Goal: Understand process/instructions: Learn about a topic

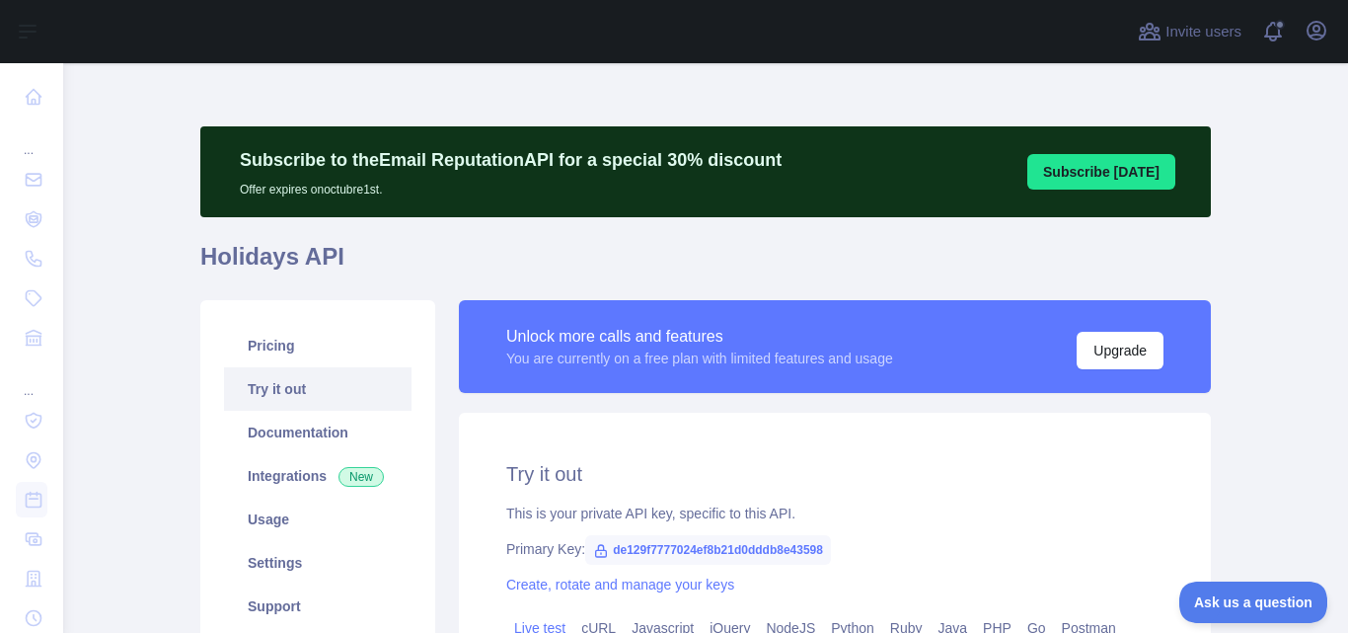
scroll to position [345, 0]
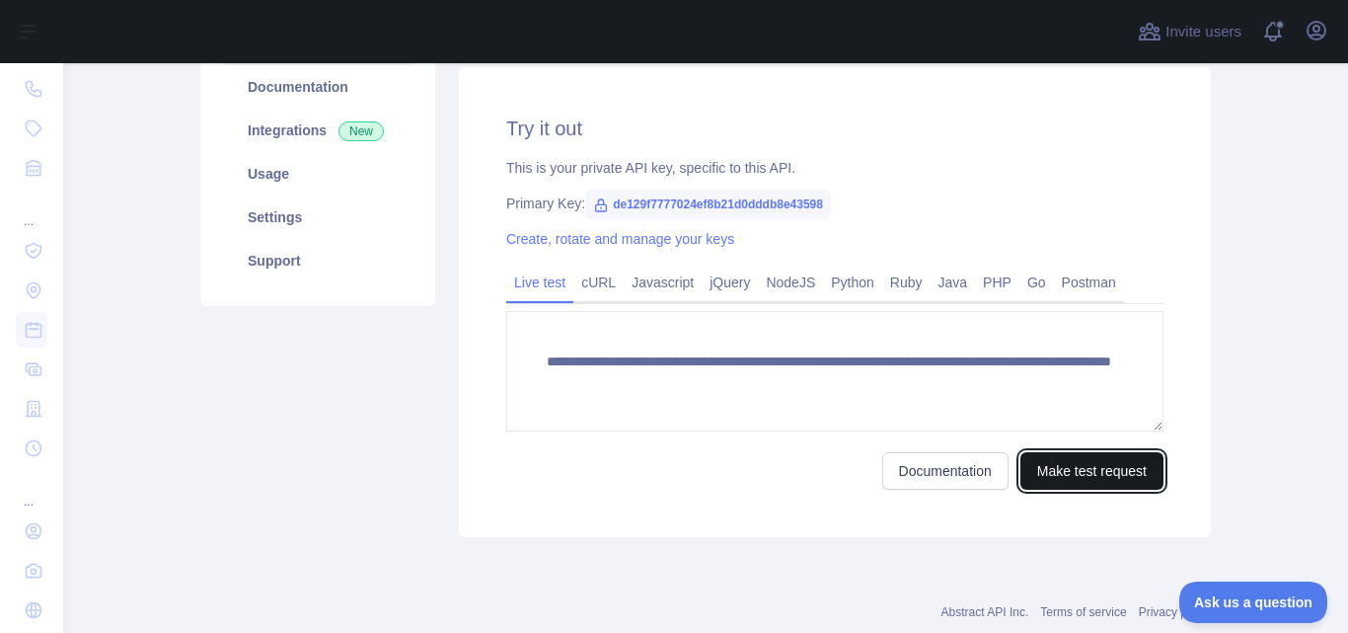
click at [1080, 476] on button "Make test request" at bounding box center [1092, 471] width 143 height 38
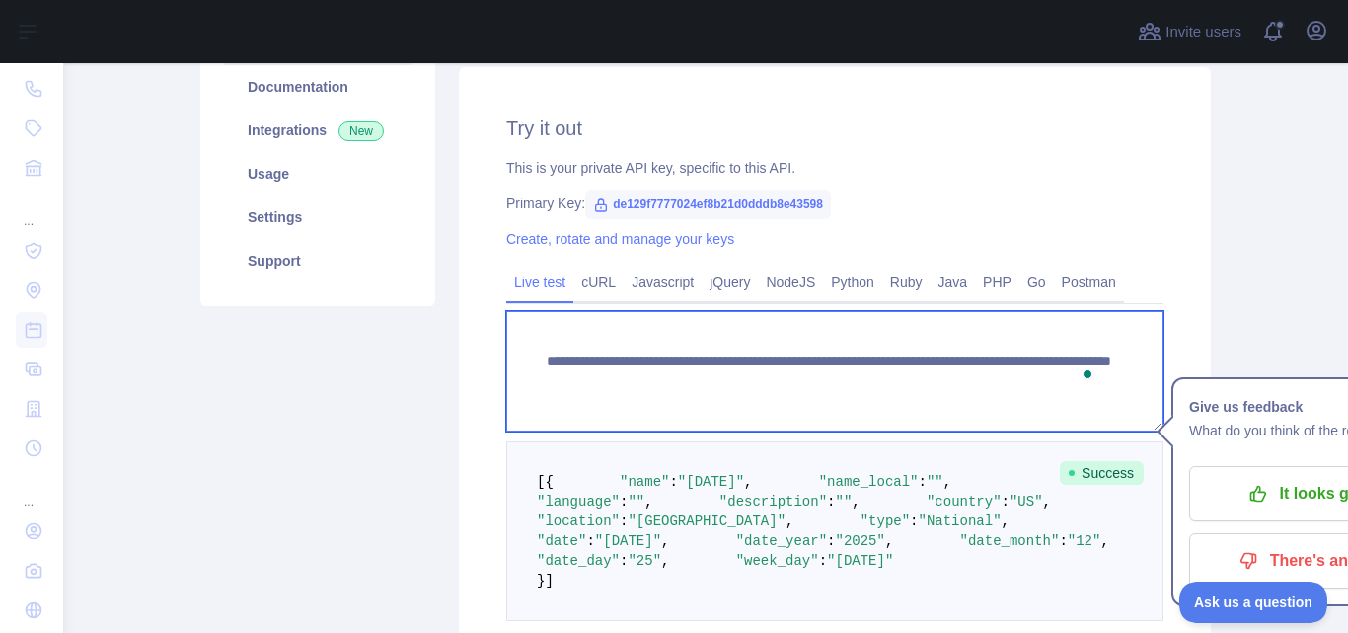
scroll to position [20, 0]
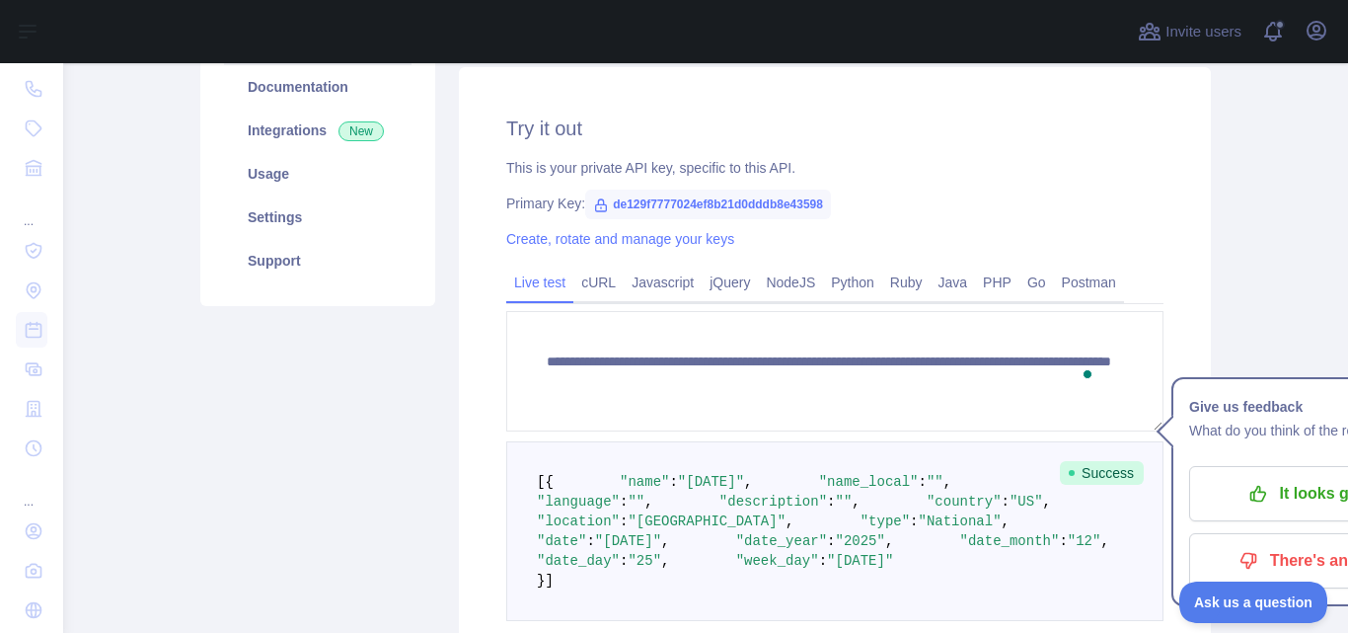
click at [1215, 265] on div "**********" at bounding box center [835, 338] width 776 height 767
click at [936, 289] on link "Java" at bounding box center [953, 283] width 45 height 32
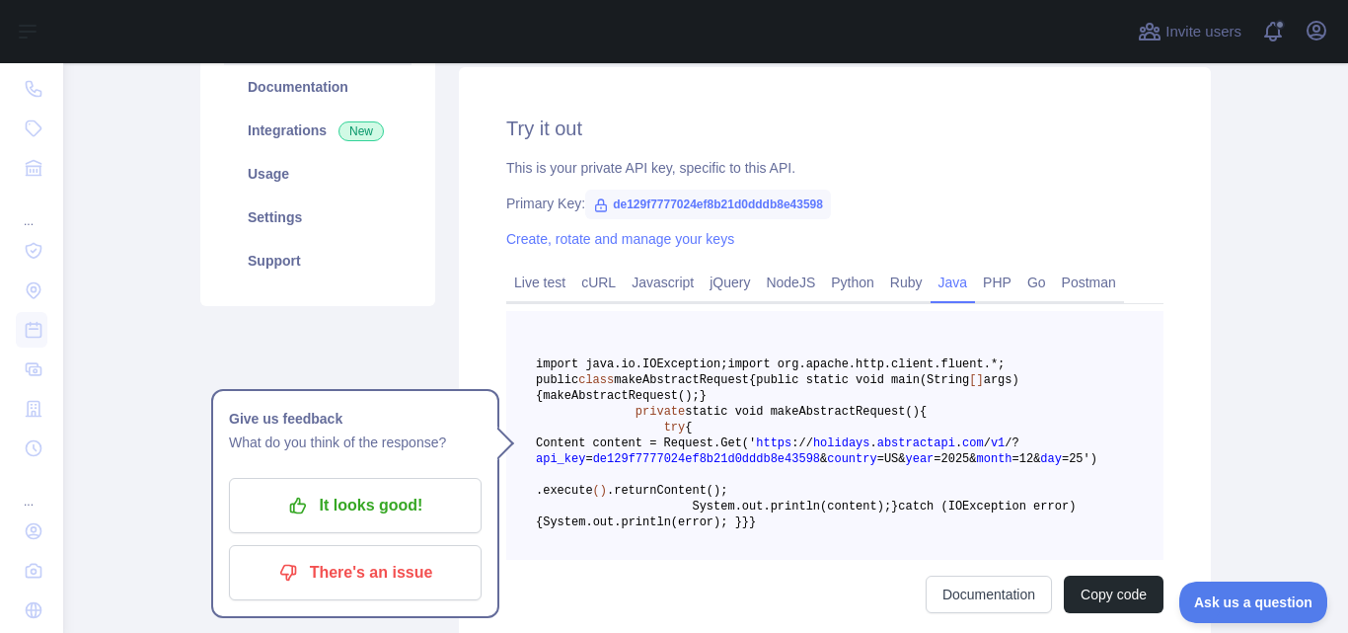
click at [1149, 344] on pre "import java.io.IOException; import org.apache.http.client.fluent.*; public clas…" at bounding box center [834, 435] width 657 height 249
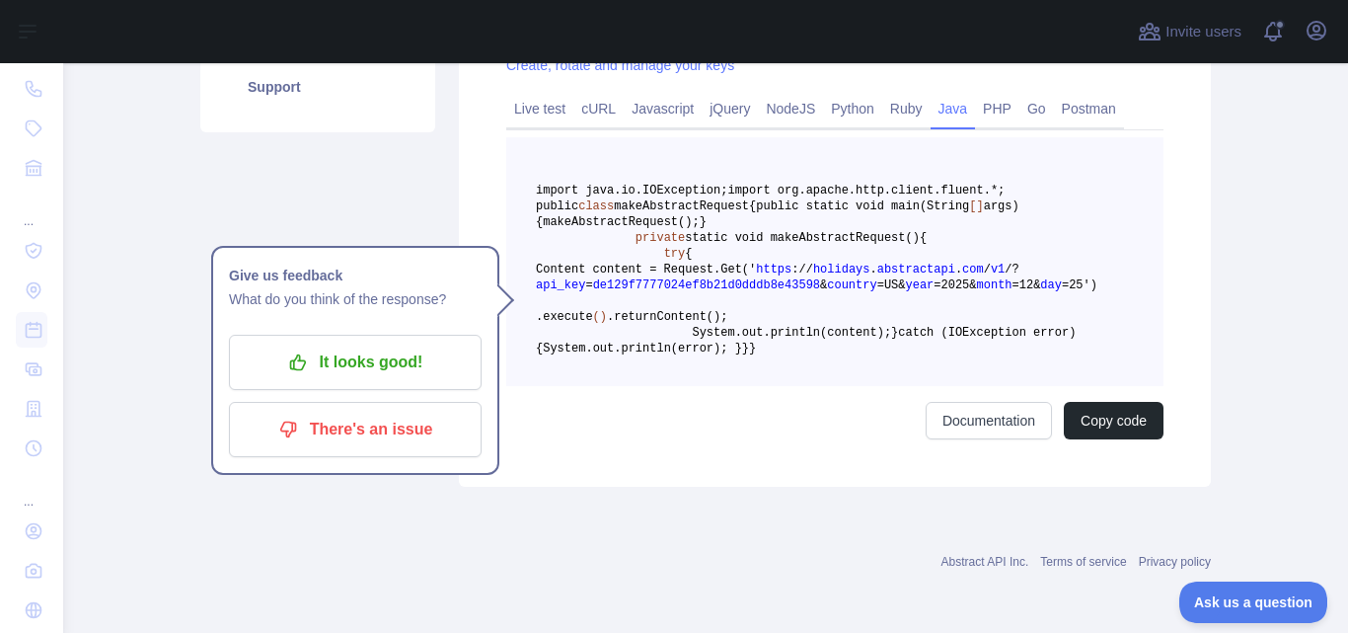
scroll to position [542, 0]
click at [1073, 439] on button "Copy code" at bounding box center [1114, 421] width 100 height 38
drag, startPoint x: 876, startPoint y: 370, endPoint x: 1079, endPoint y: 364, distance: 203.4
click at [1079, 364] on pre "import java.io.IOException; import org.apache.http.client.fluent.*; public clas…" at bounding box center [834, 261] width 657 height 249
click at [936, 386] on pre "import java.io.IOException; import org.apache.http.client.fluent.*; public clas…" at bounding box center [834, 261] width 657 height 249
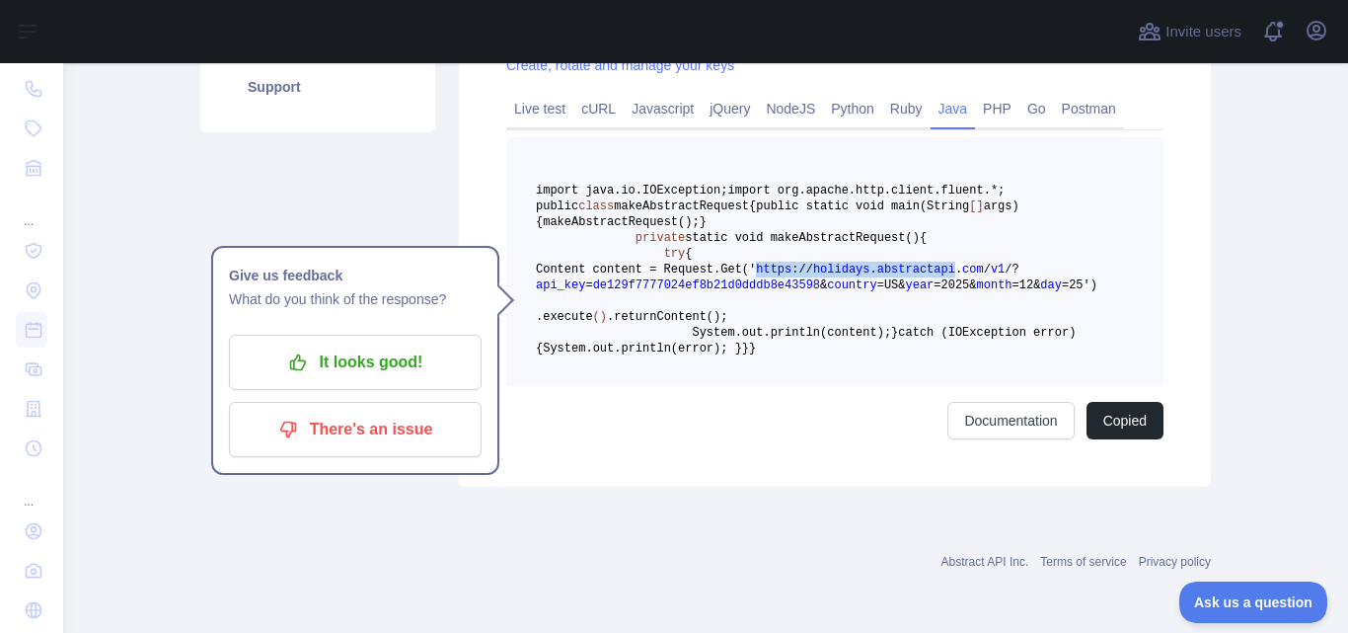
drag, startPoint x: 875, startPoint y: 370, endPoint x: 1055, endPoint y: 366, distance: 180.7
click at [1055, 292] on span "Content content = Request. Get(' https : / / holidays . abstractapi . com / v1 …" at bounding box center [817, 278] width 562 height 30
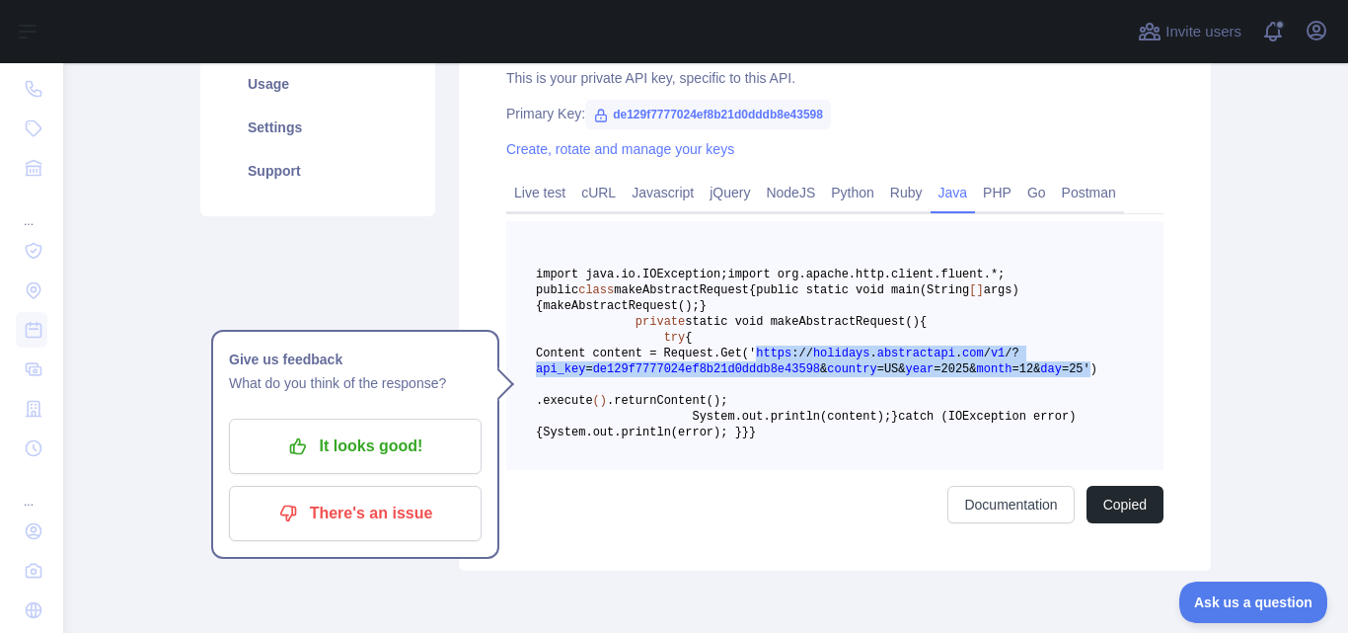
scroll to position [438, 0]
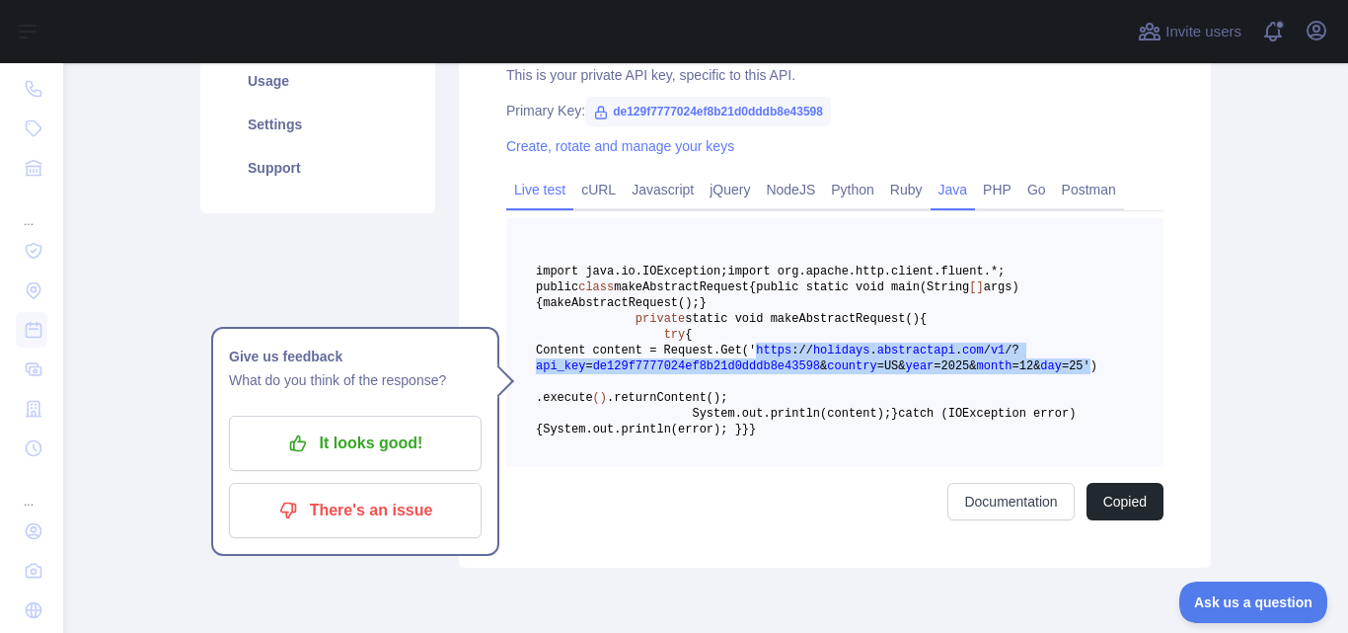
click at [521, 192] on link "Live test" at bounding box center [539, 190] width 67 height 32
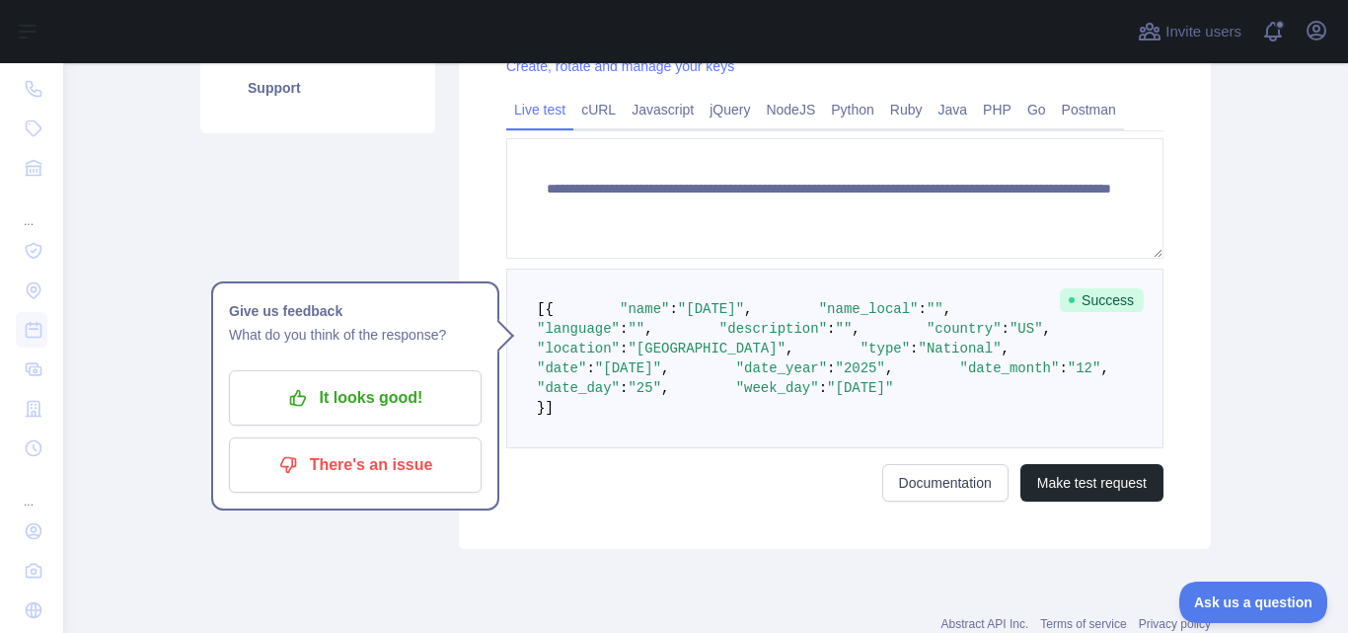
scroll to position [450, 0]
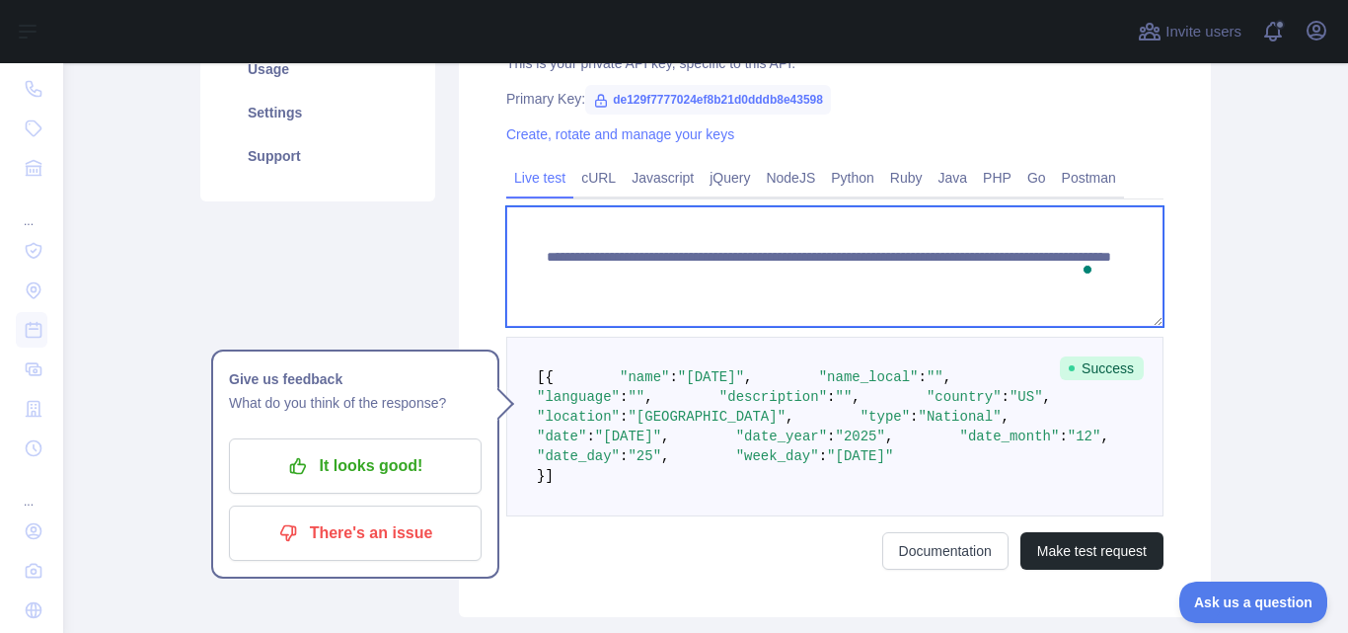
drag, startPoint x: 565, startPoint y: 297, endPoint x: 550, endPoint y: 295, distance: 14.9
click at [550, 295] on textarea "**********" at bounding box center [834, 266] width 657 height 120
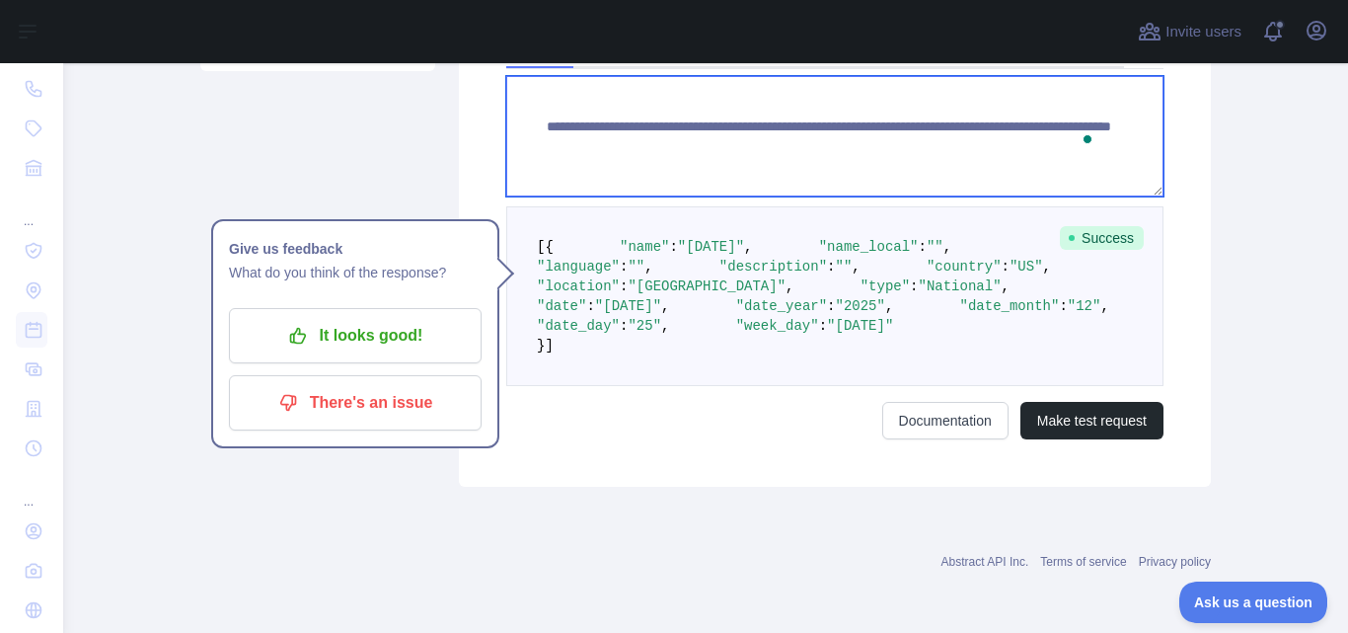
scroll to position [708, 0]
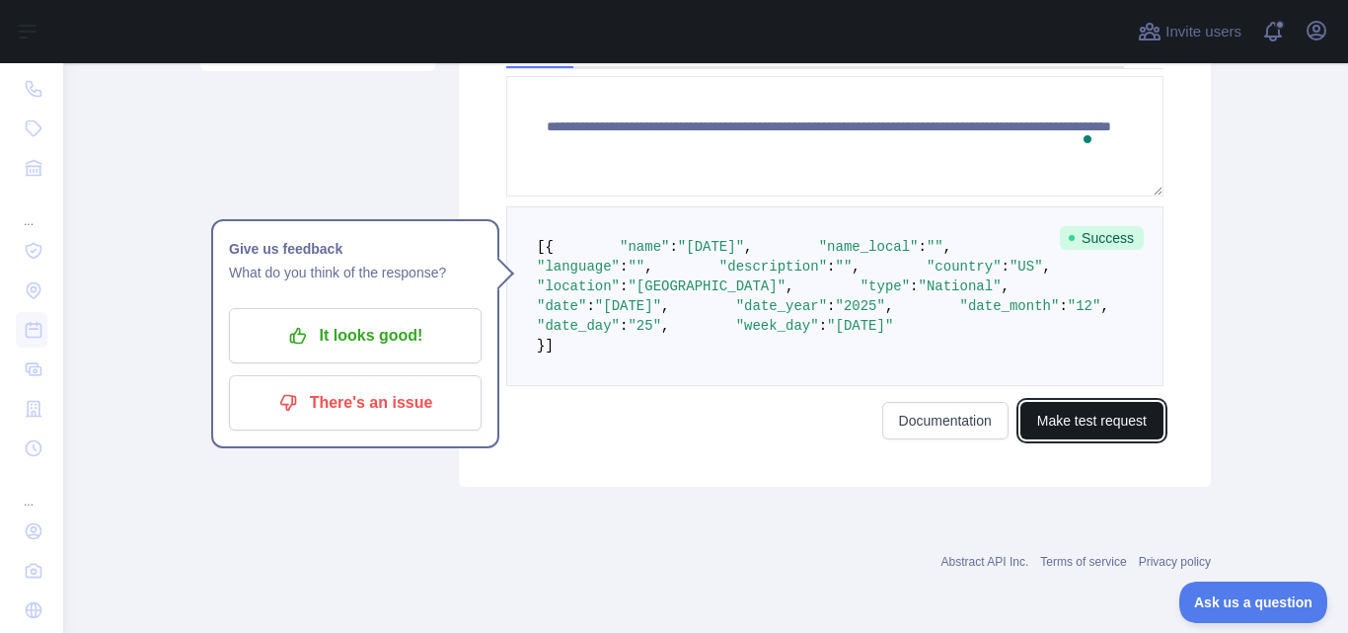
click at [1077, 439] on button "Make test request" at bounding box center [1092, 421] width 143 height 38
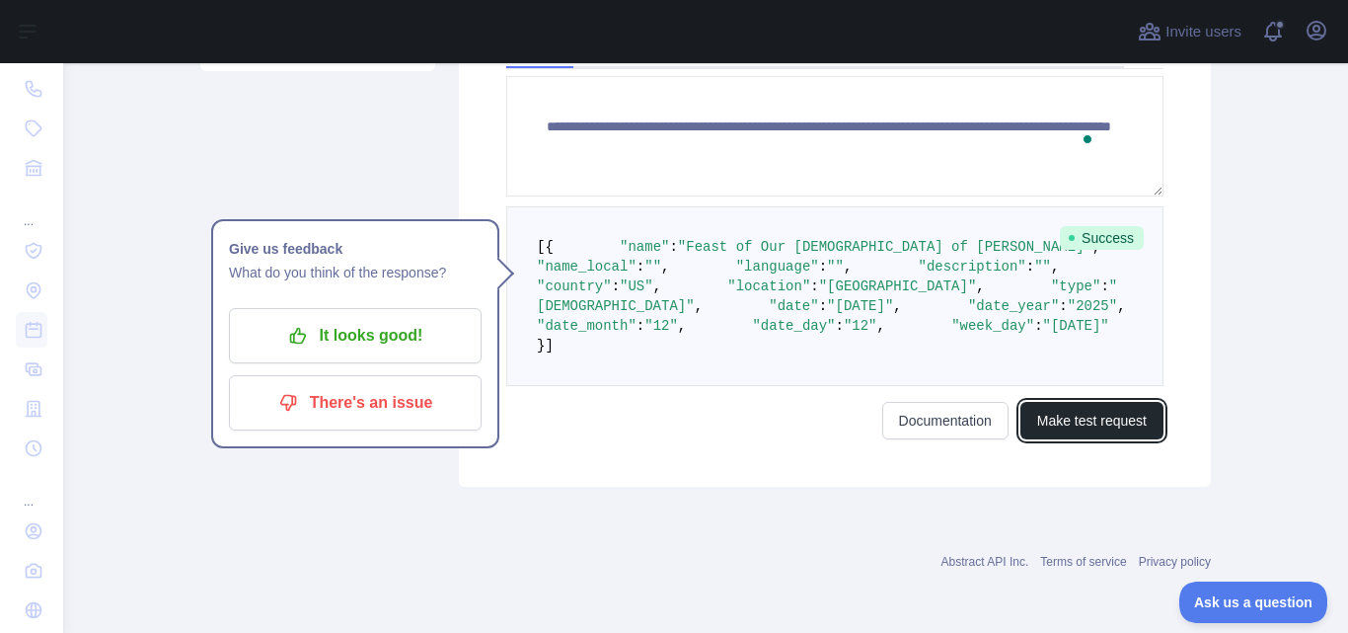
scroll to position [585, 0]
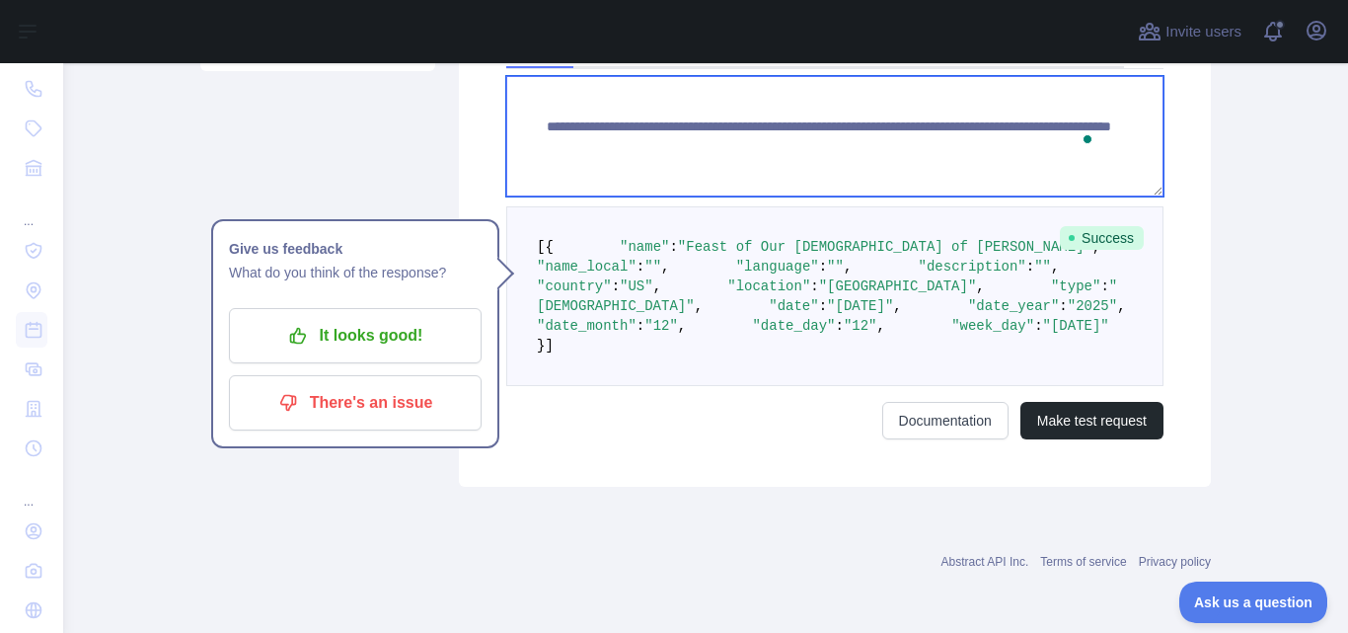
drag, startPoint x: 562, startPoint y: 166, endPoint x: 551, endPoint y: 166, distance: 10.9
click at [551, 166] on textarea "**********" at bounding box center [834, 136] width 657 height 120
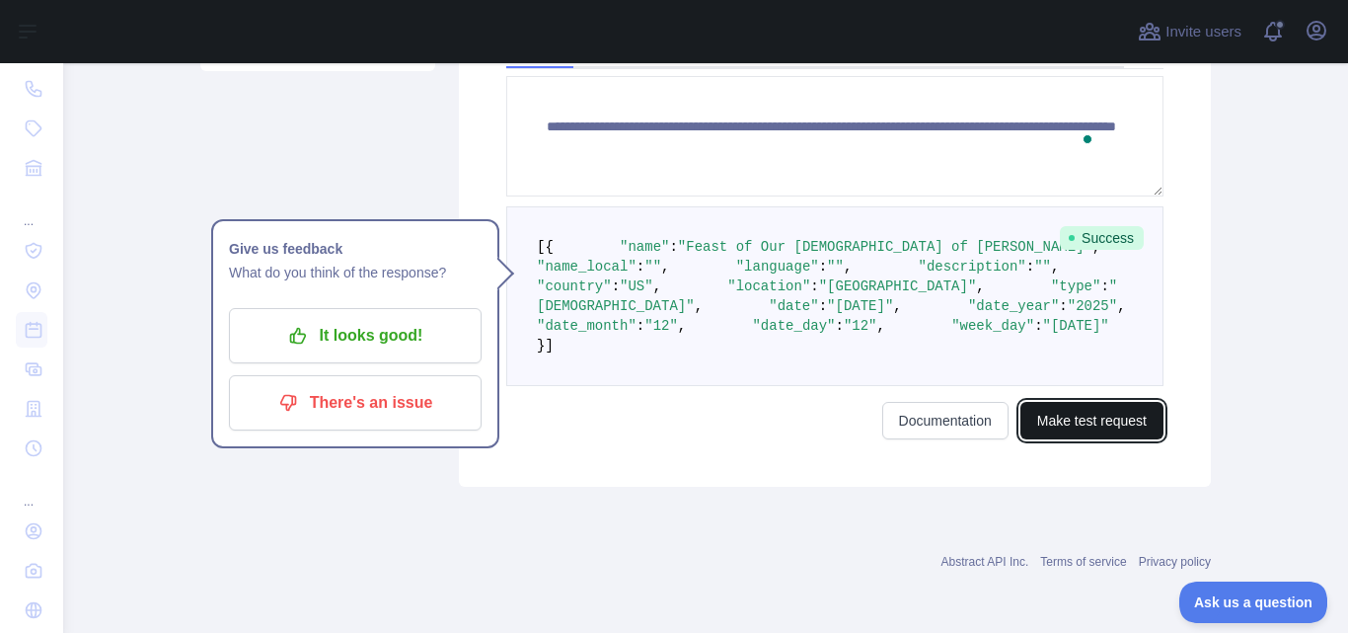
click at [1100, 439] on button "Make test request" at bounding box center [1092, 421] width 143 height 38
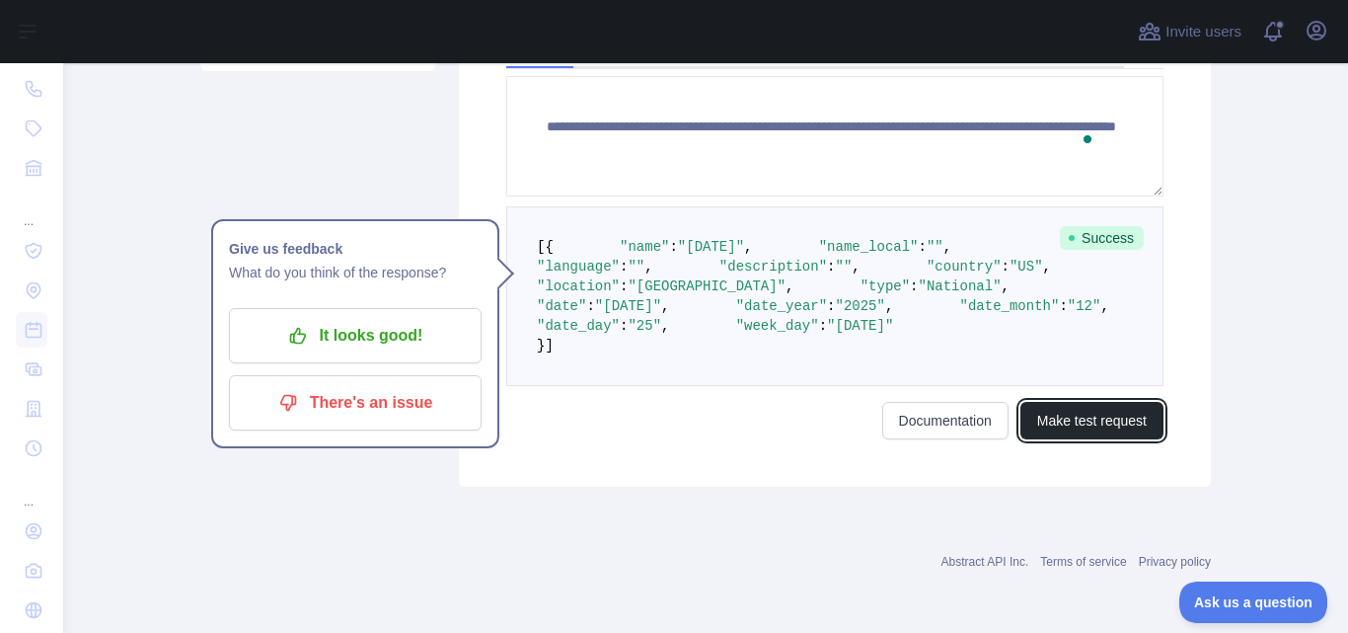
scroll to position [566, 0]
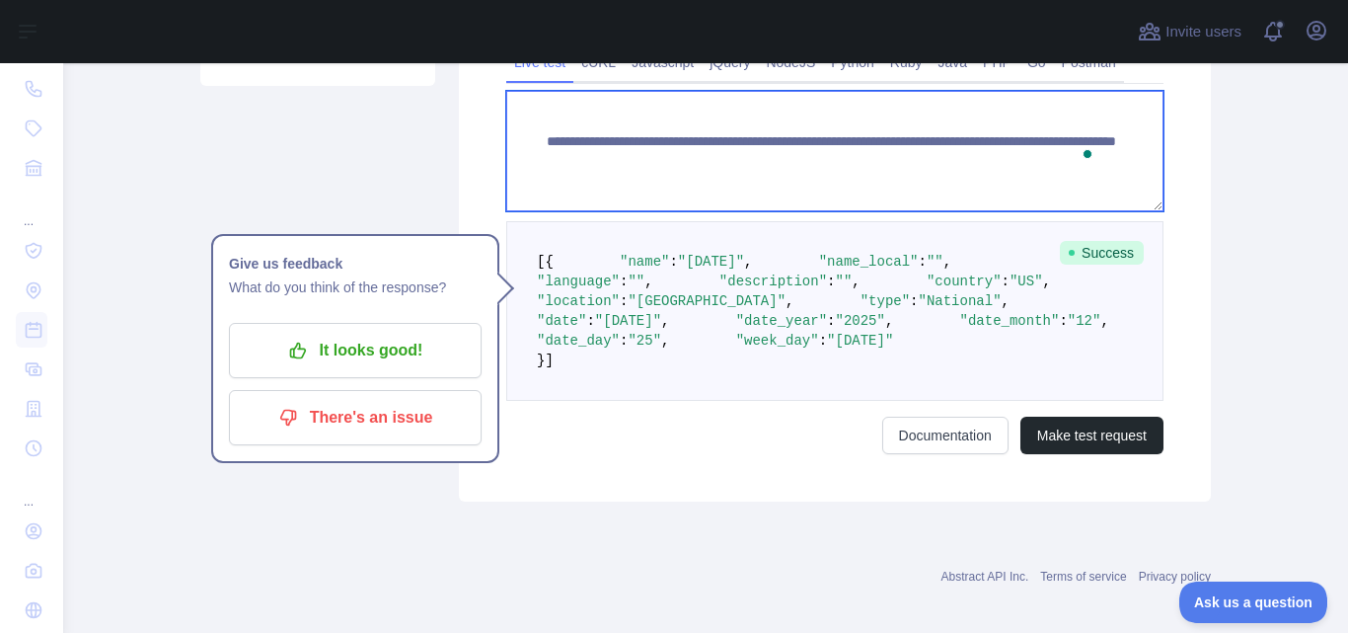
drag, startPoint x: 562, startPoint y: 182, endPoint x: 550, endPoint y: 181, distance: 11.9
click at [550, 181] on textarea "**********" at bounding box center [834, 151] width 657 height 120
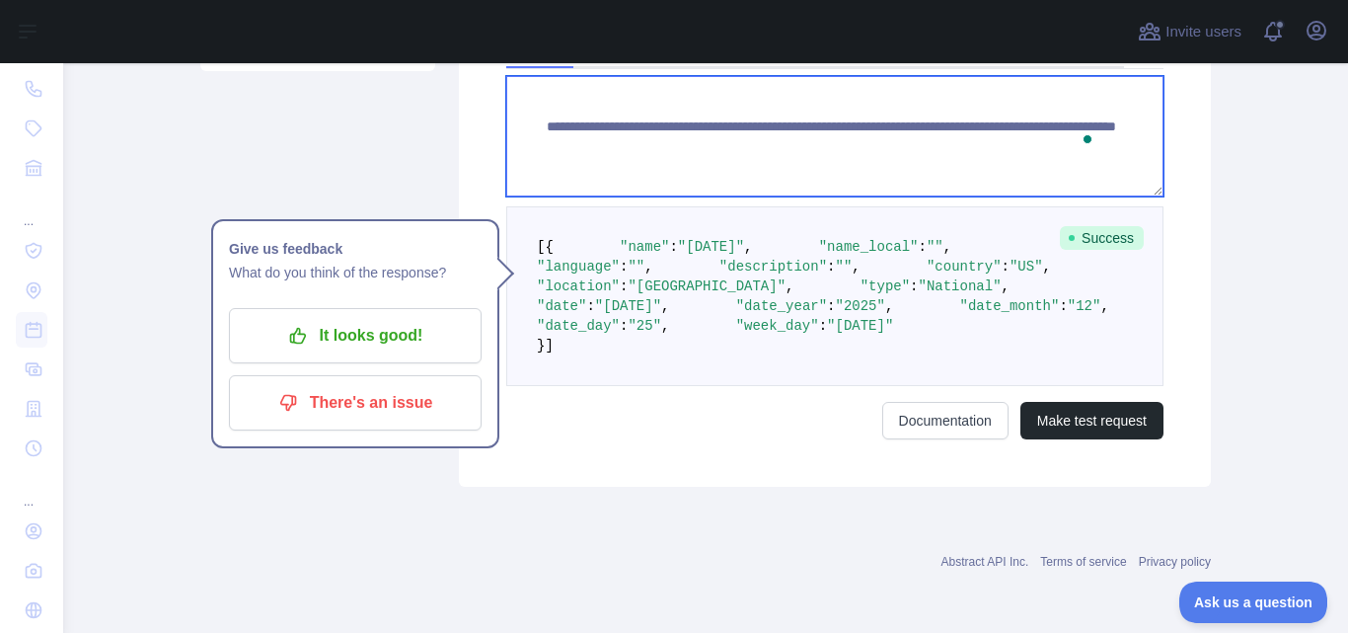
scroll to position [610, 0]
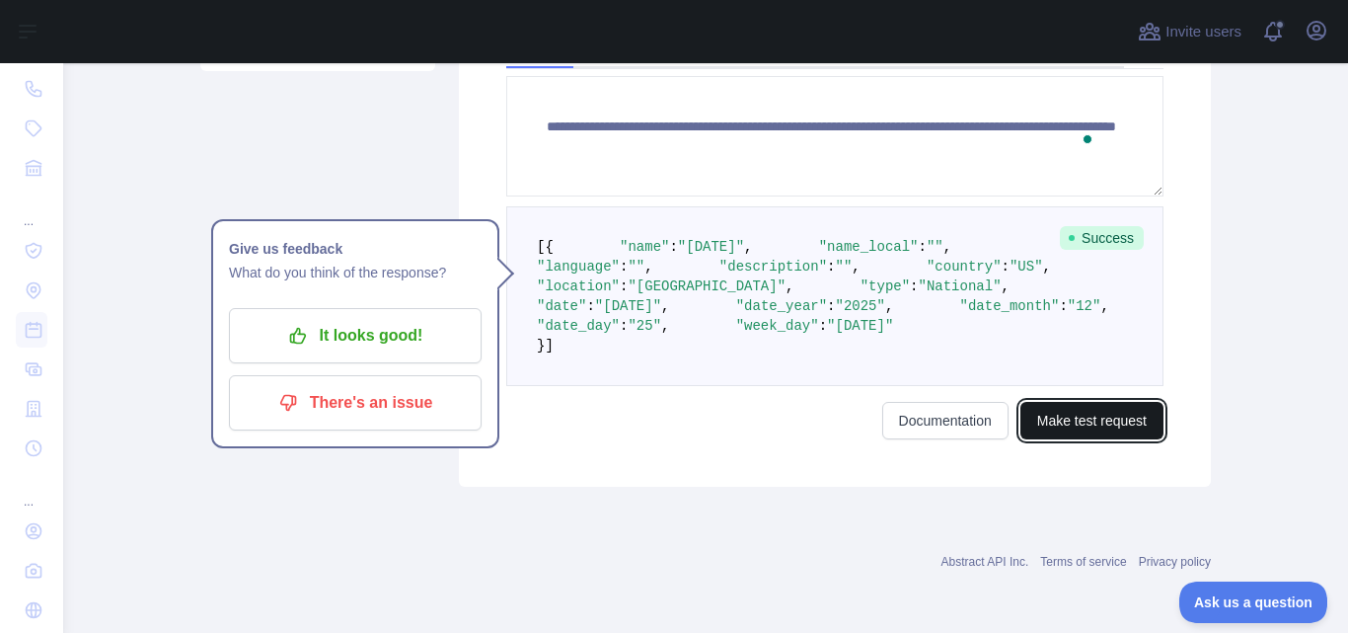
click at [1055, 439] on button "Make test request" at bounding box center [1092, 421] width 143 height 38
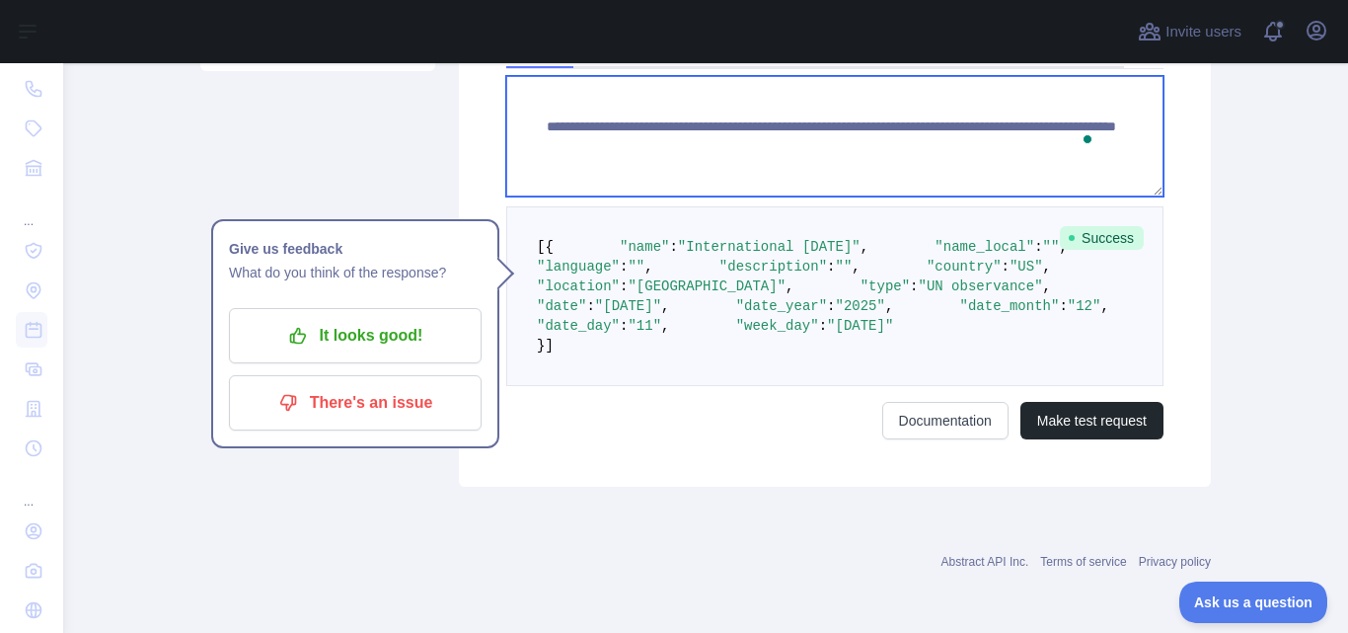
click at [572, 139] on textarea "**********" at bounding box center [834, 136] width 657 height 120
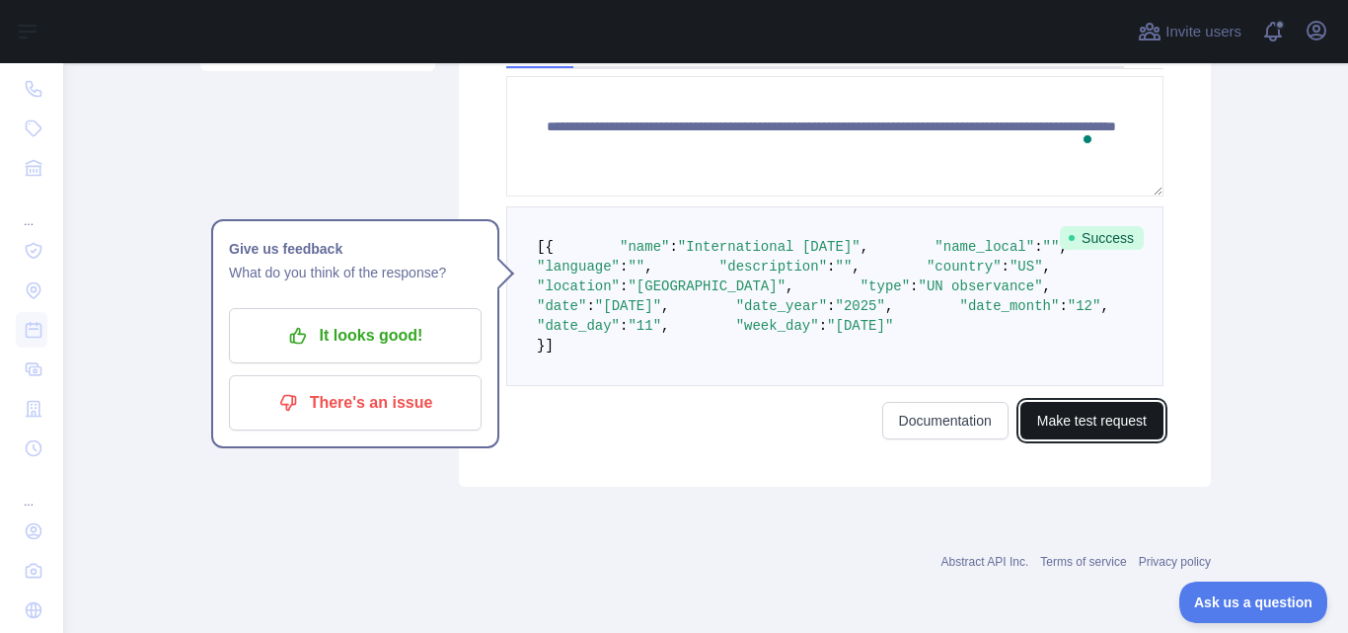
click at [1102, 439] on button "Make test request" at bounding box center [1092, 421] width 143 height 38
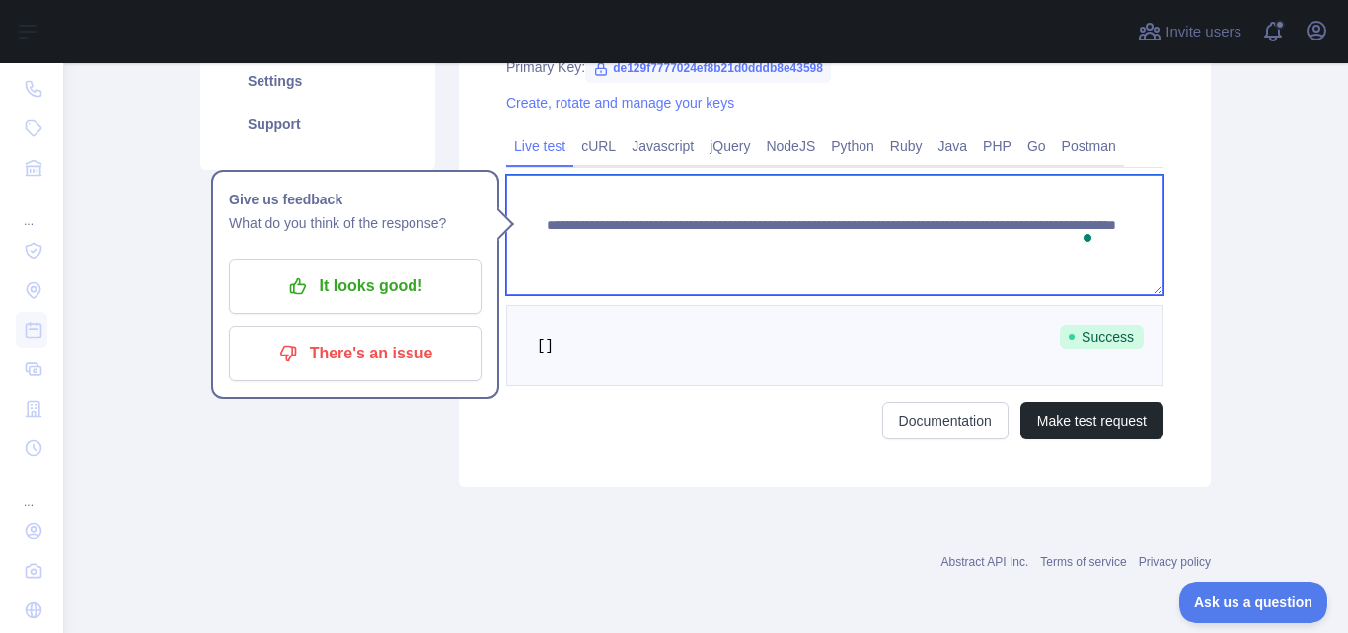
click at [579, 262] on textarea "**********" at bounding box center [834, 235] width 657 height 120
type textarea "**********"
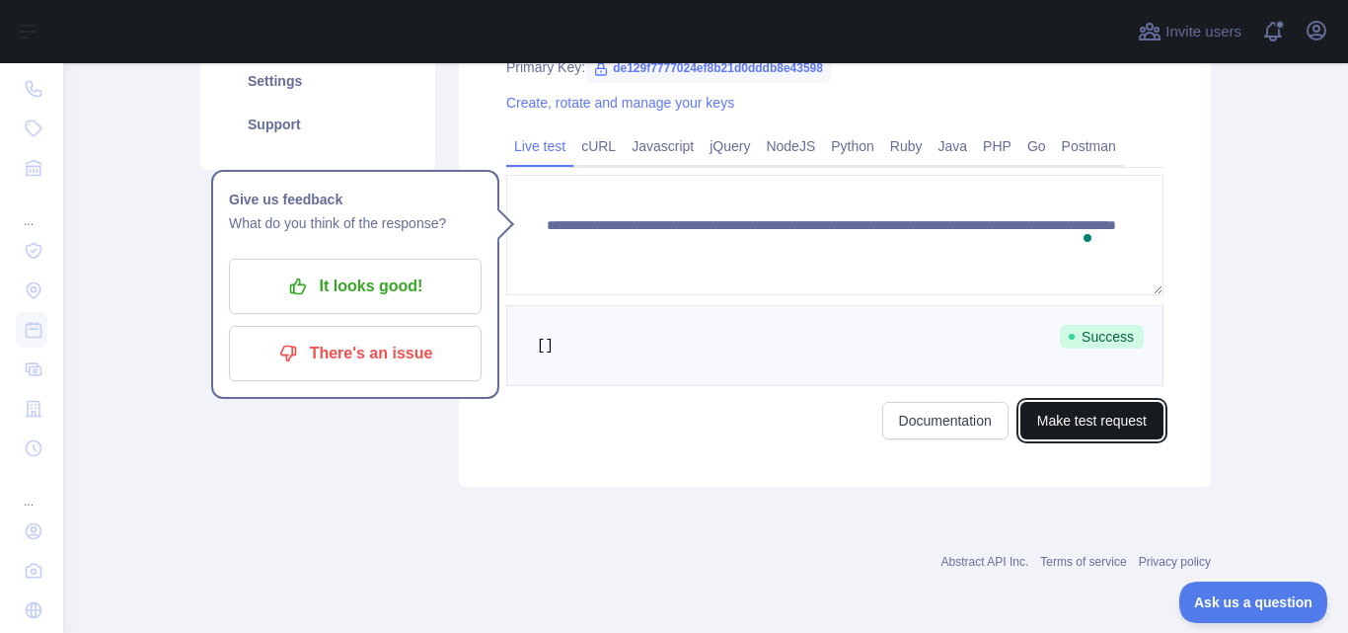
click at [1087, 437] on button "Make test request" at bounding box center [1092, 421] width 143 height 38
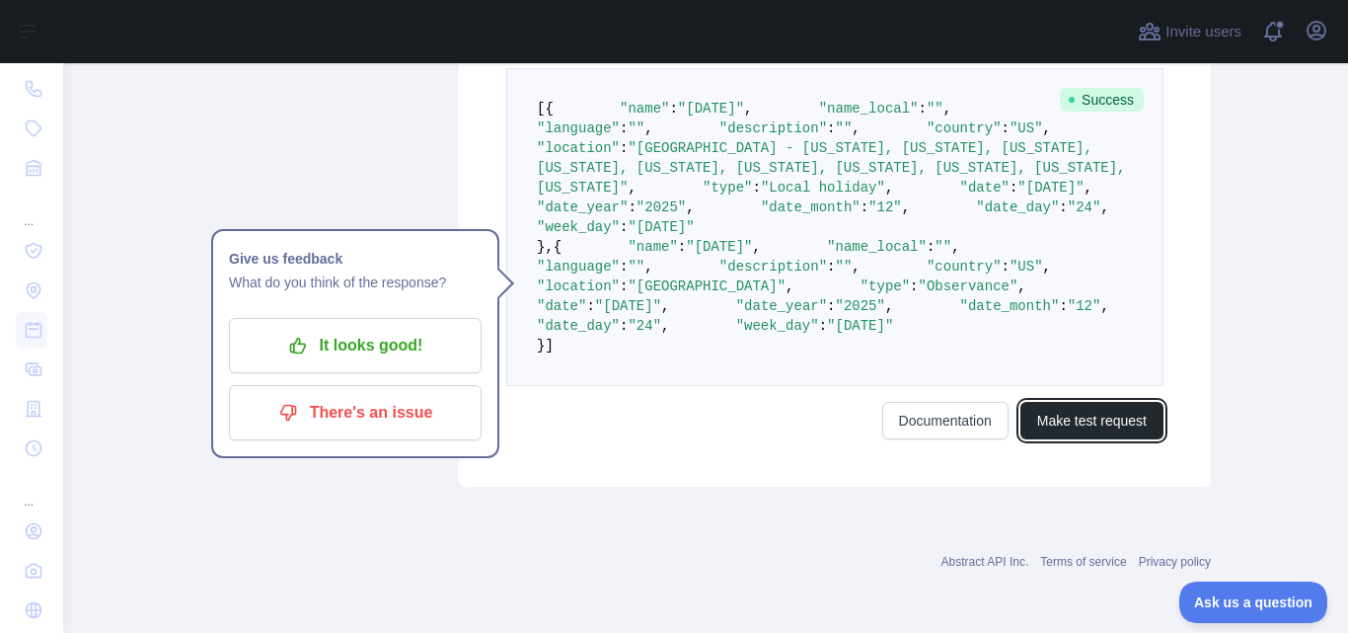
scroll to position [806, 0]
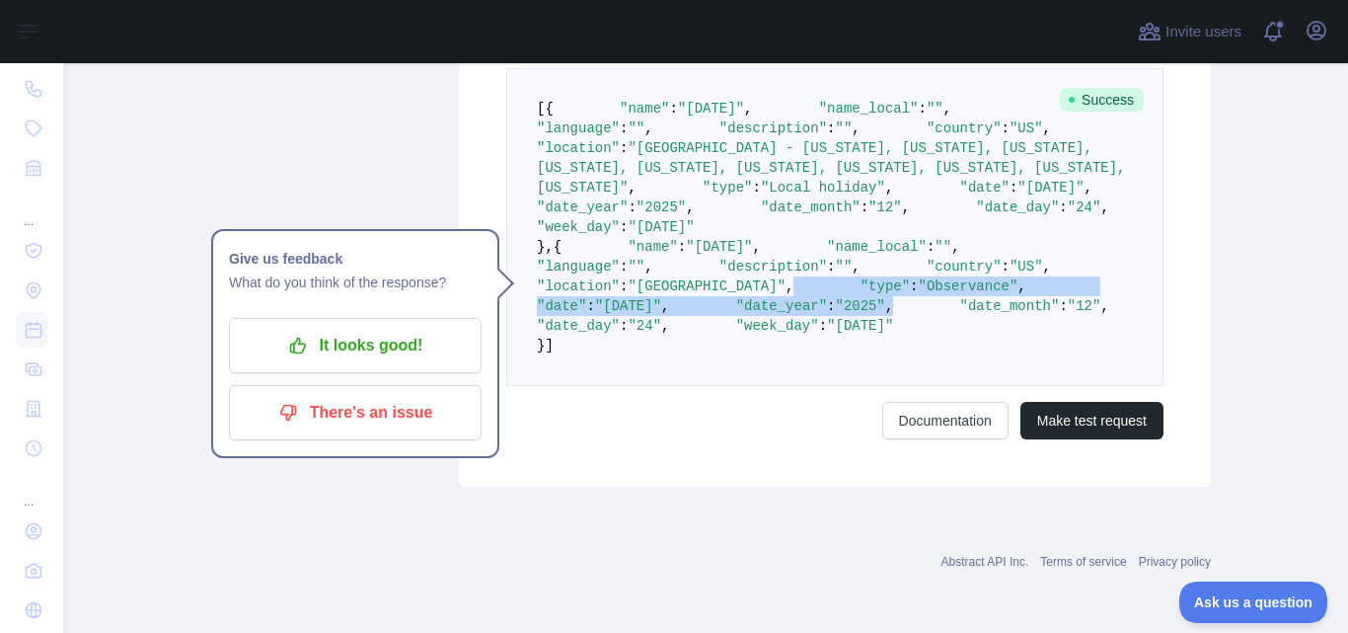
drag, startPoint x: 1333, startPoint y: 458, endPoint x: 1339, endPoint y: 521, distance: 63.5
click at [1339, 521] on main "**********" at bounding box center [705, 348] width 1285 height 570
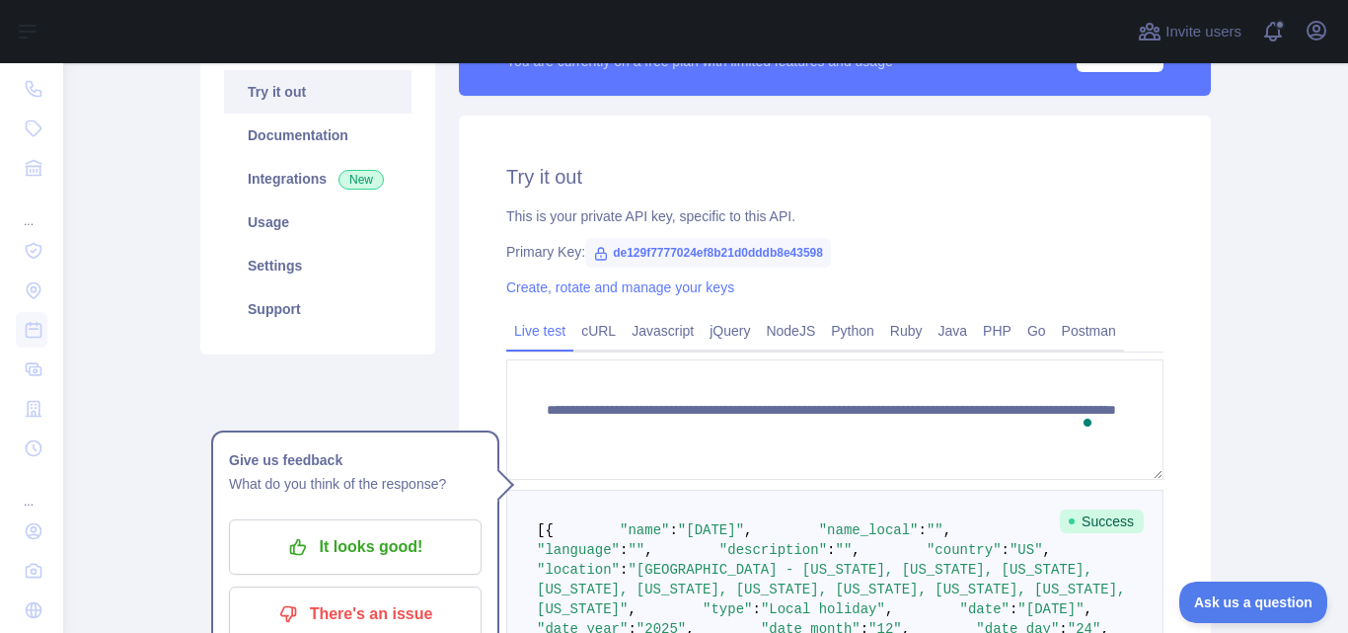
scroll to position [284, 0]
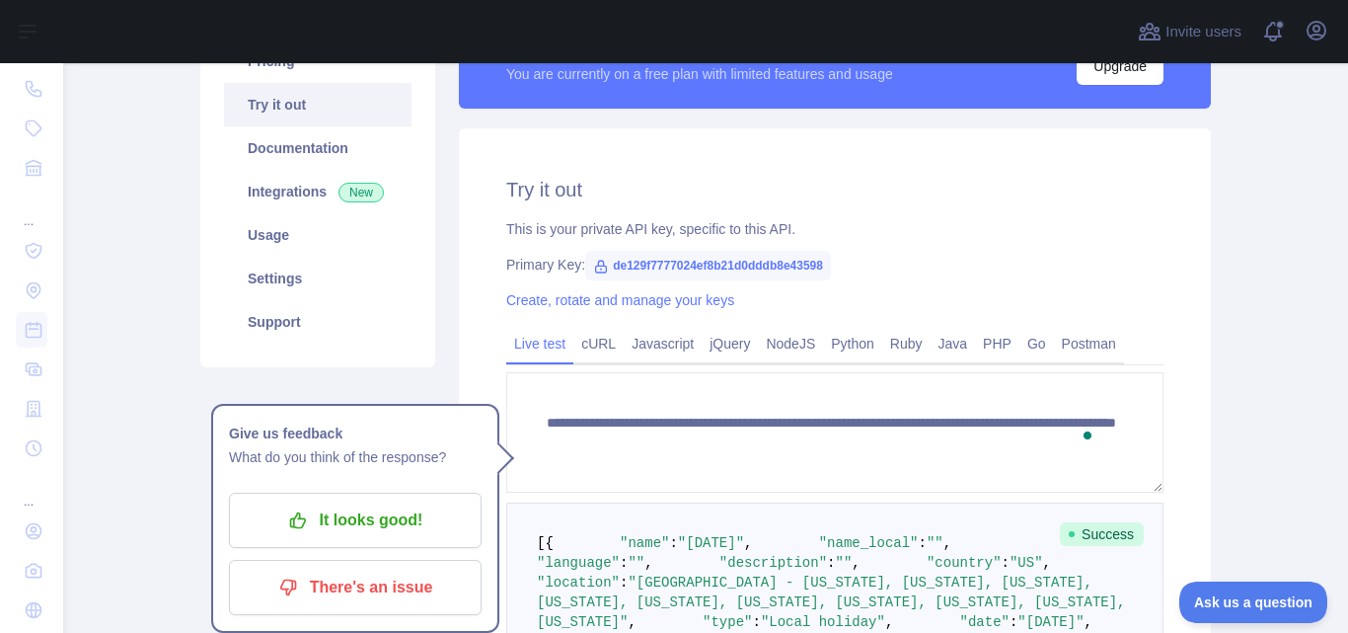
click at [770, 269] on span "de129f7777024ef8b21d0dddb8e43598" at bounding box center [708, 266] width 246 height 30
drag, startPoint x: 604, startPoint y: 267, endPoint x: 822, endPoint y: 260, distance: 218.3
click at [822, 260] on span "de129f7777024ef8b21d0dddb8e43598" at bounding box center [708, 266] width 246 height 30
copy span "de129f7777024ef8b21d0dddb8e43598"
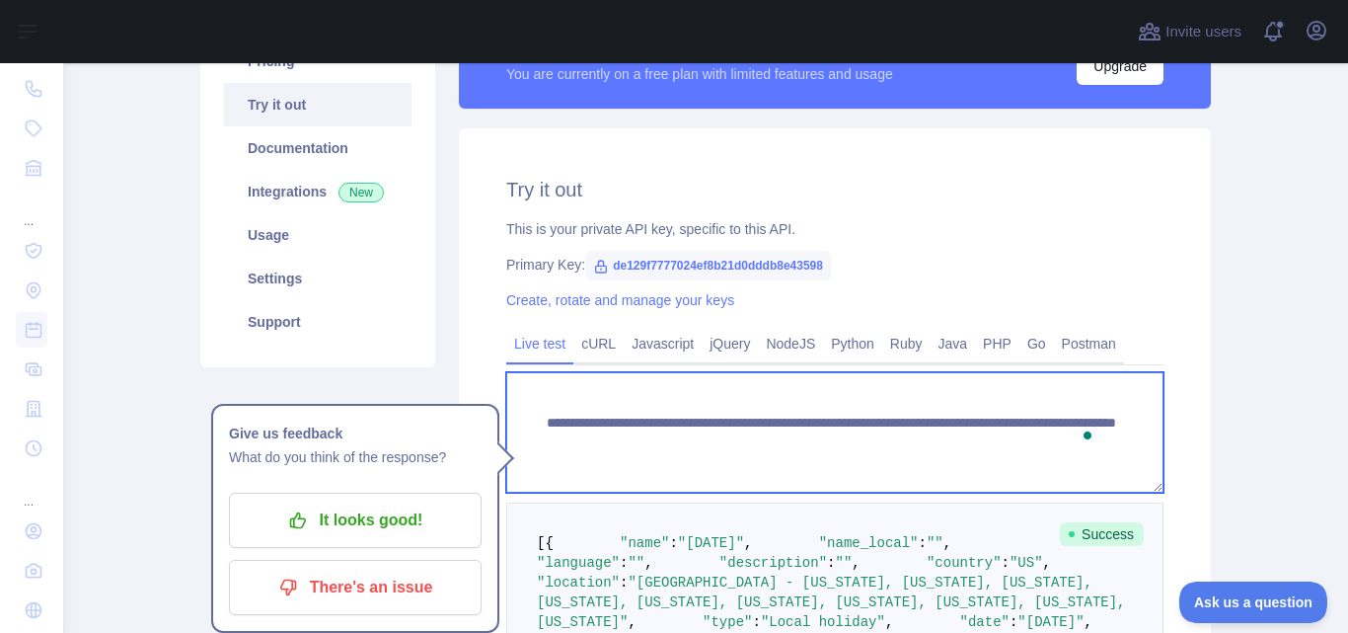
scroll to position [39, 0]
drag, startPoint x: 1067, startPoint y: 443, endPoint x: 551, endPoint y: 428, distance: 516.4
click at [551, 428] on textarea "**********" at bounding box center [834, 432] width 657 height 120
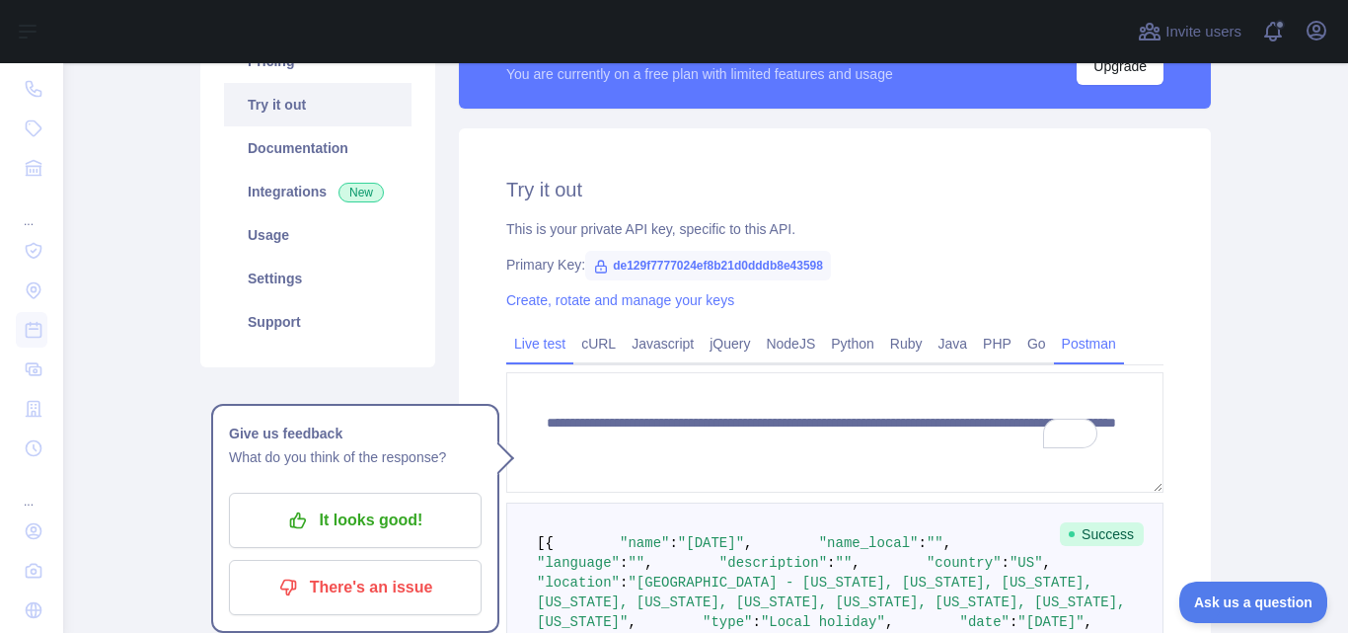
click at [1061, 351] on link "Postman" at bounding box center [1089, 344] width 70 height 32
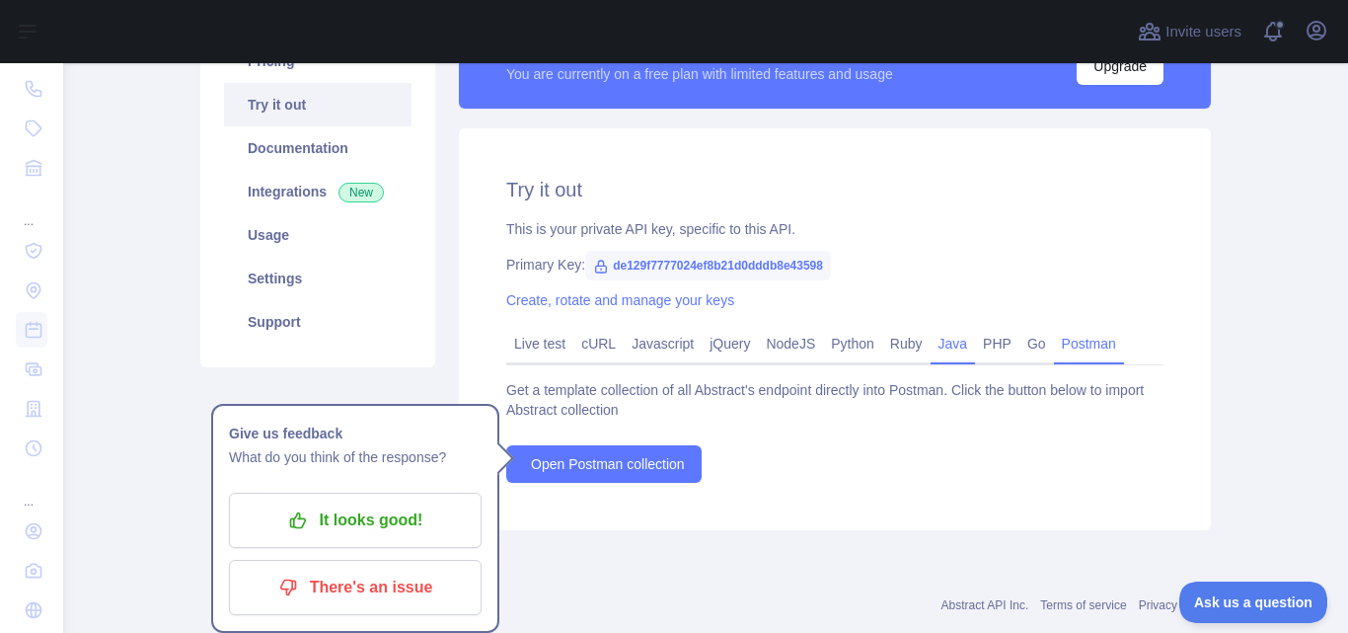
click at [931, 346] on link "Java" at bounding box center [953, 344] width 45 height 32
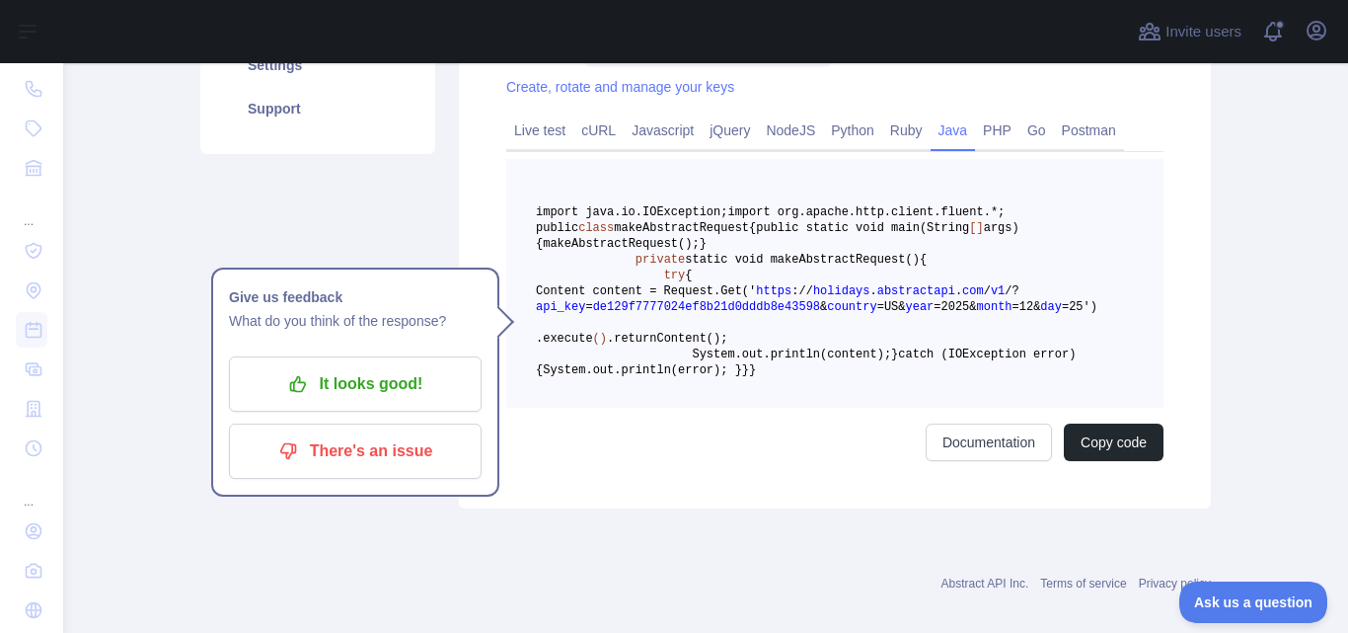
scroll to position [516, 0]
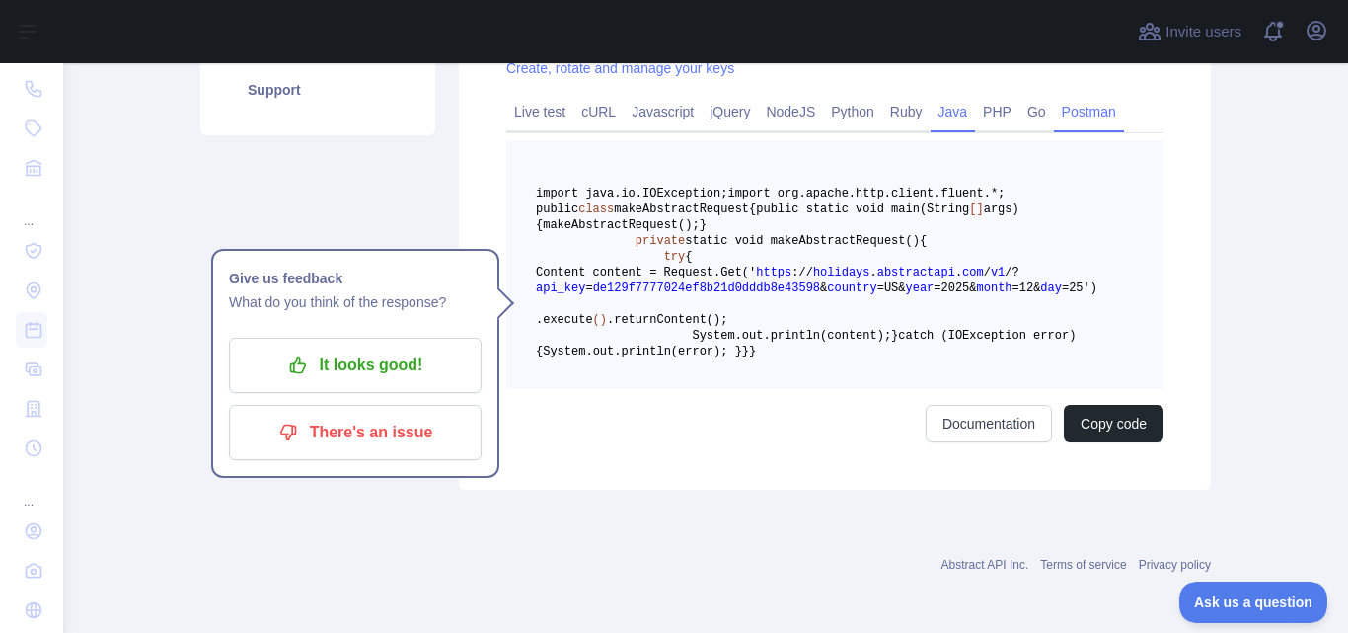
click at [1064, 109] on link "Postman" at bounding box center [1089, 112] width 70 height 32
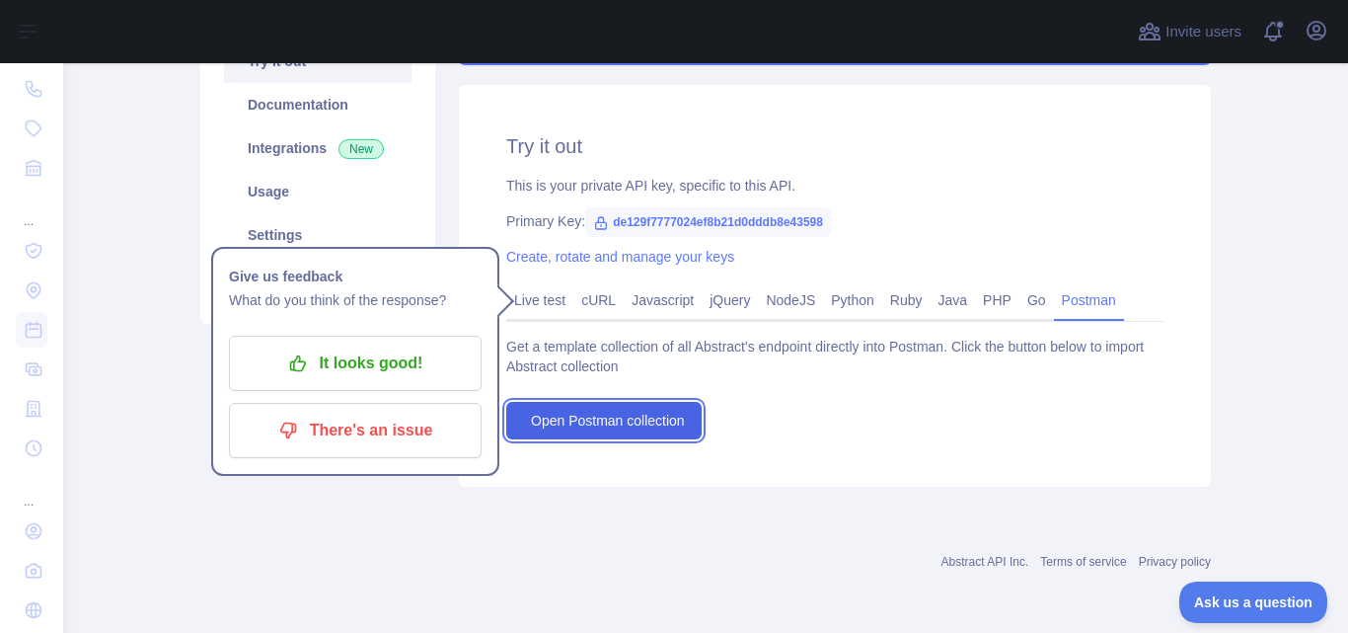
click at [636, 431] on link "Open Postman collection" at bounding box center [603, 421] width 195 height 38
